Goal: Task Accomplishment & Management: Manage account settings

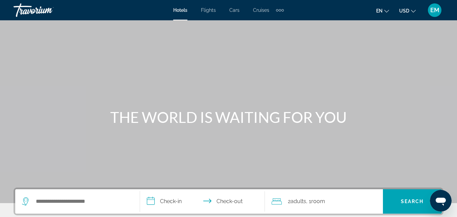
click at [431, 13] on span "EM" at bounding box center [434, 10] width 9 height 7
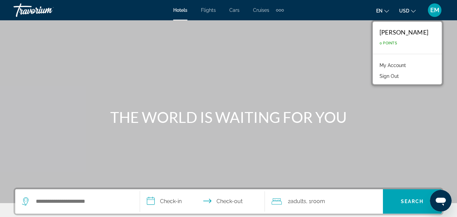
click at [376, 65] on link "My Account" at bounding box center [392, 65] width 33 height 9
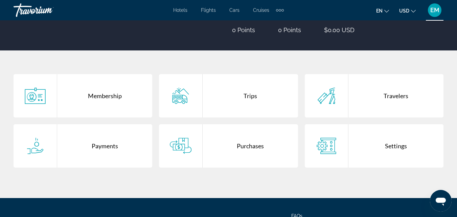
scroll to position [101, 0]
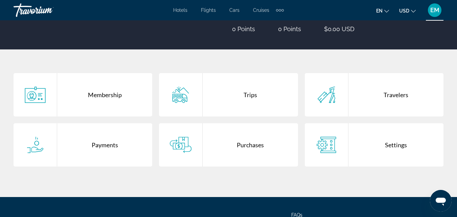
click at [233, 131] on div "Purchases" at bounding box center [250, 144] width 95 height 43
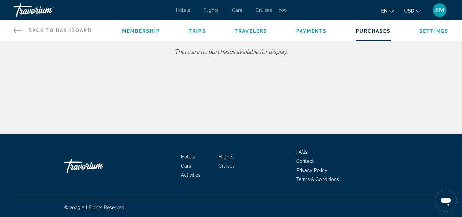
click at [304, 35] on div "Membership Trips Travelers Payments Purchases Settings" at bounding box center [285, 30] width 326 height 20
click at [313, 28] on span "Payments" at bounding box center [311, 30] width 31 height 5
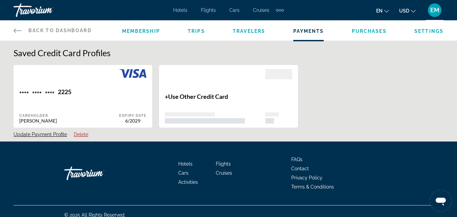
click at [202, 33] on span "Trips" at bounding box center [196, 30] width 17 height 5
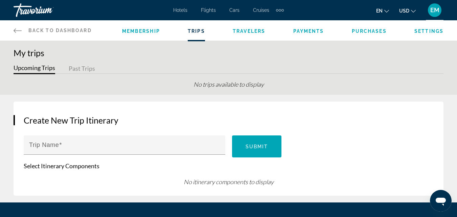
click at [434, 198] on div "Open messaging window" at bounding box center [440, 200] width 20 height 20
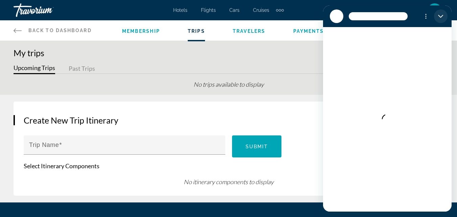
click at [439, 18] on icon "Close" at bounding box center [440, 16] width 5 height 5
